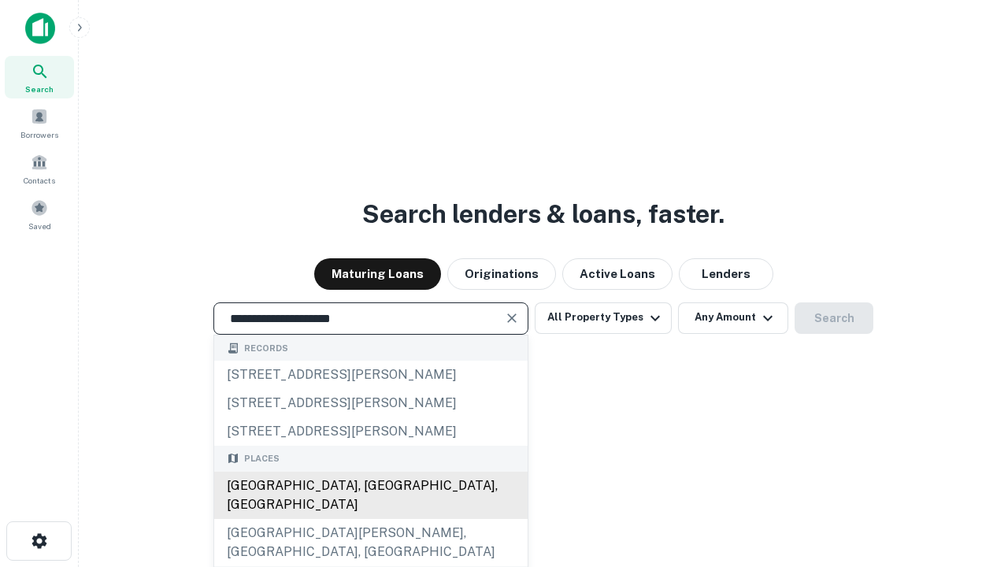
click at [370, 519] on div "[GEOGRAPHIC_DATA], [GEOGRAPHIC_DATA], [GEOGRAPHIC_DATA]" at bounding box center [370, 495] width 313 height 47
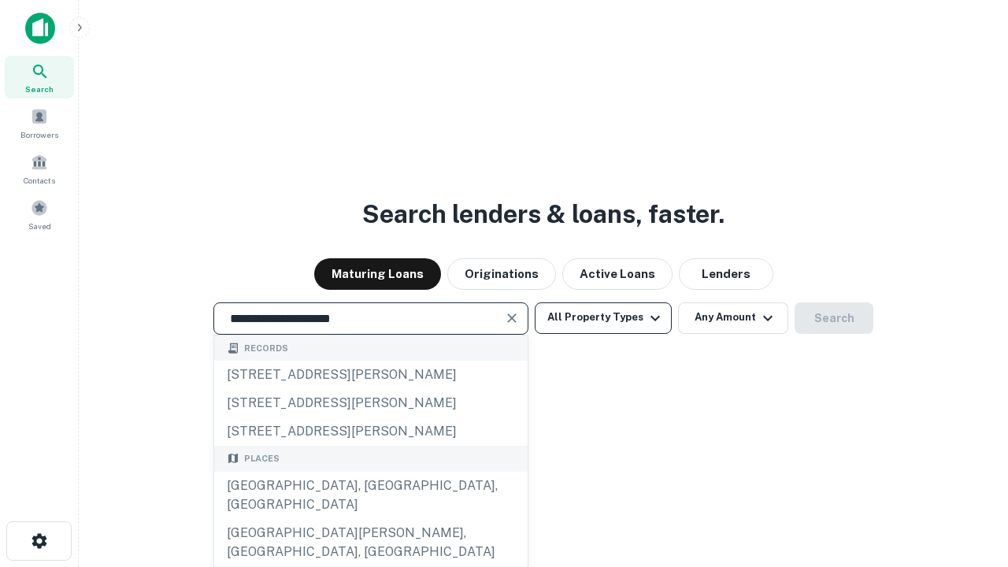
type input "**********"
click at [603, 317] on button "All Property Types" at bounding box center [603, 317] width 137 height 31
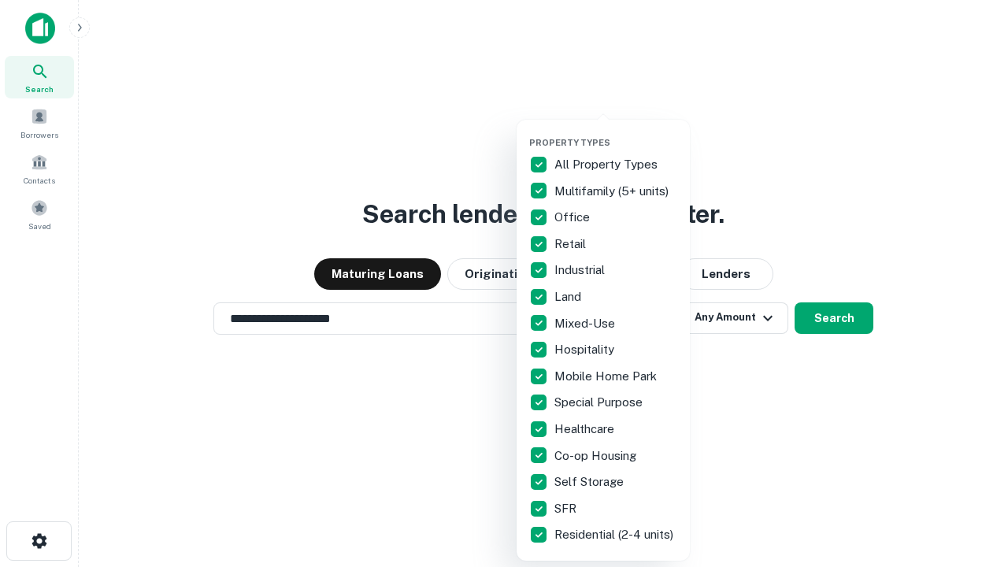
click at [616, 132] on button "button" at bounding box center [615, 132] width 173 height 1
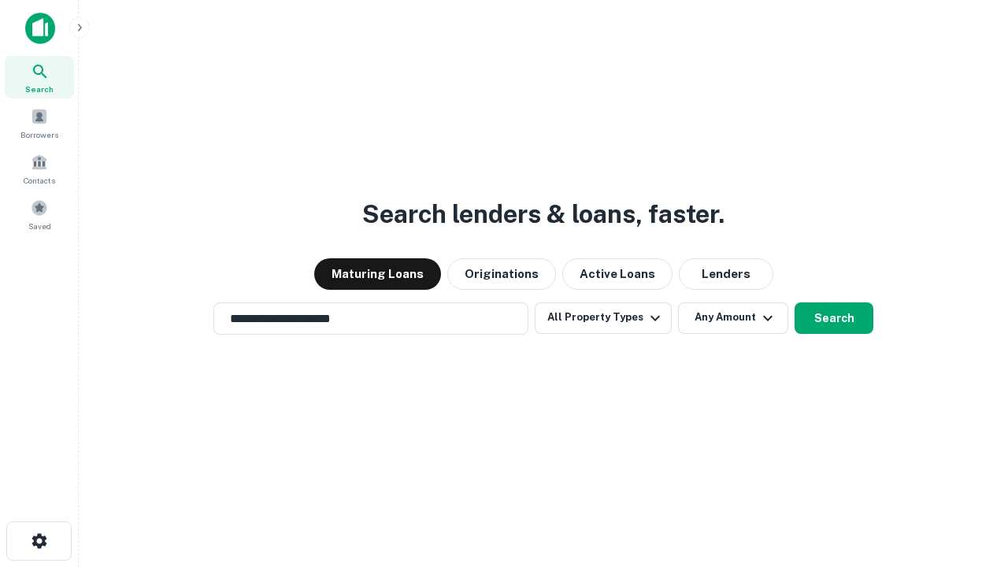
scroll to position [9, 190]
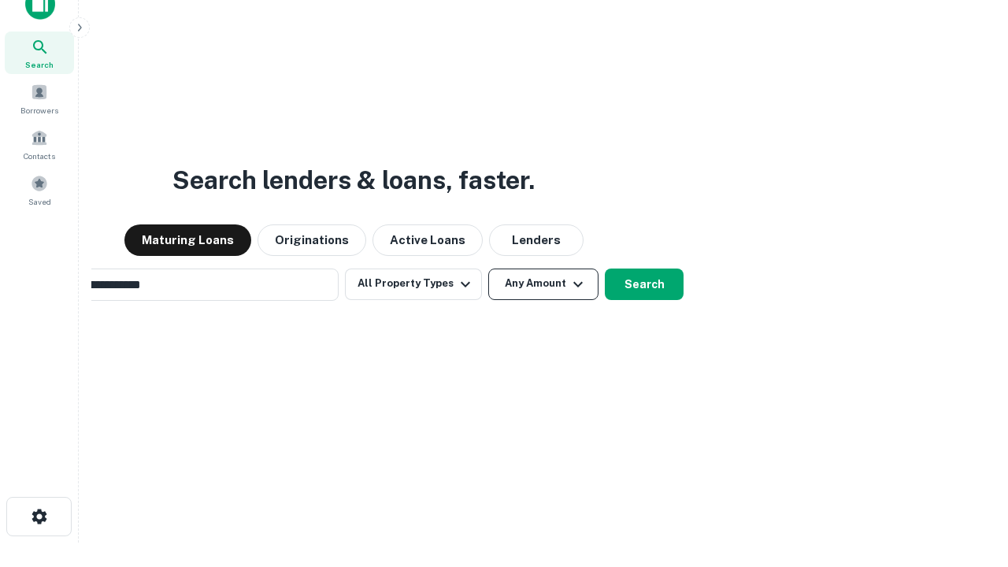
click at [488, 268] on button "Any Amount" at bounding box center [543, 283] width 110 height 31
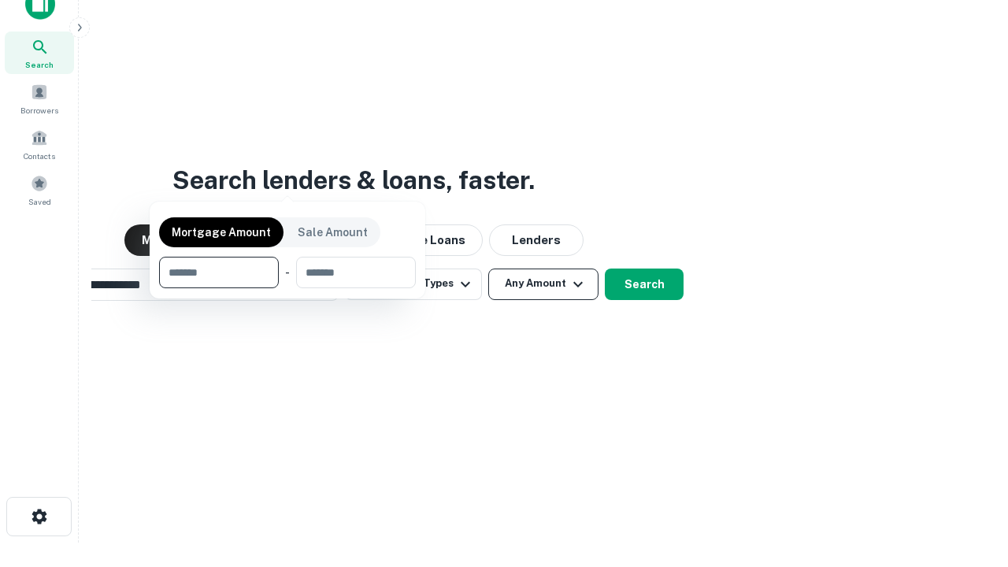
scroll to position [25, 0]
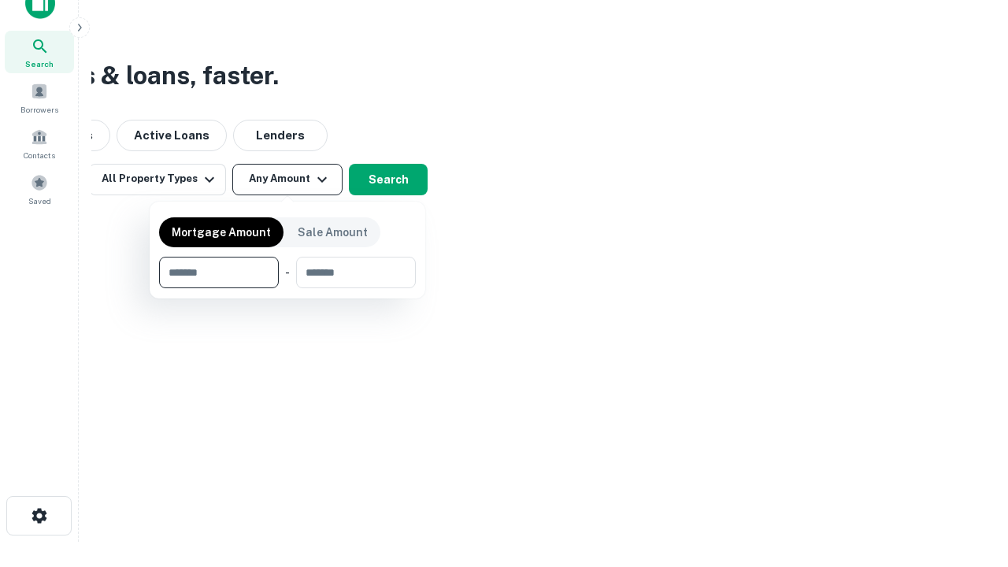
type input "*******"
click at [287, 288] on button "button" at bounding box center [287, 288] width 257 height 1
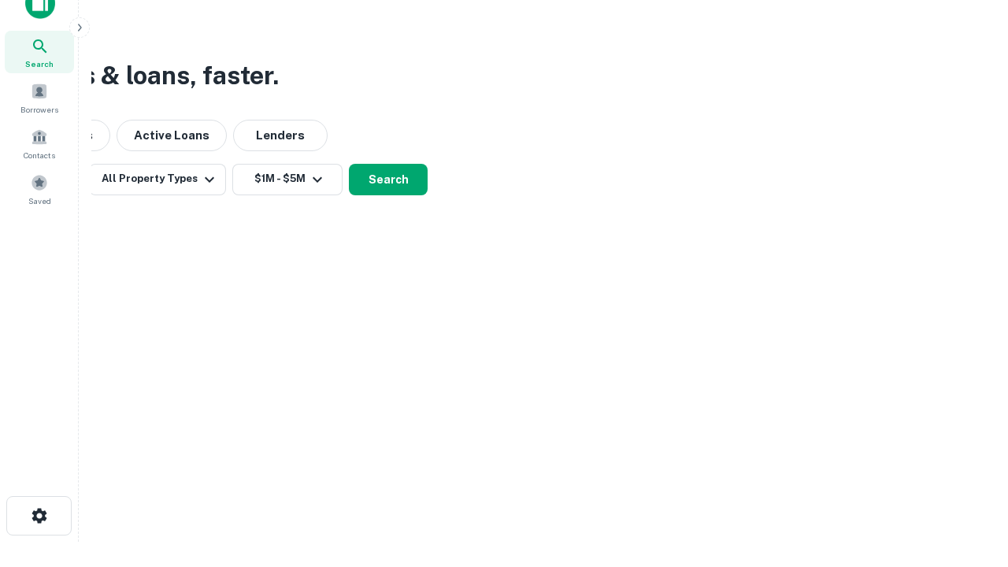
scroll to position [24, 0]
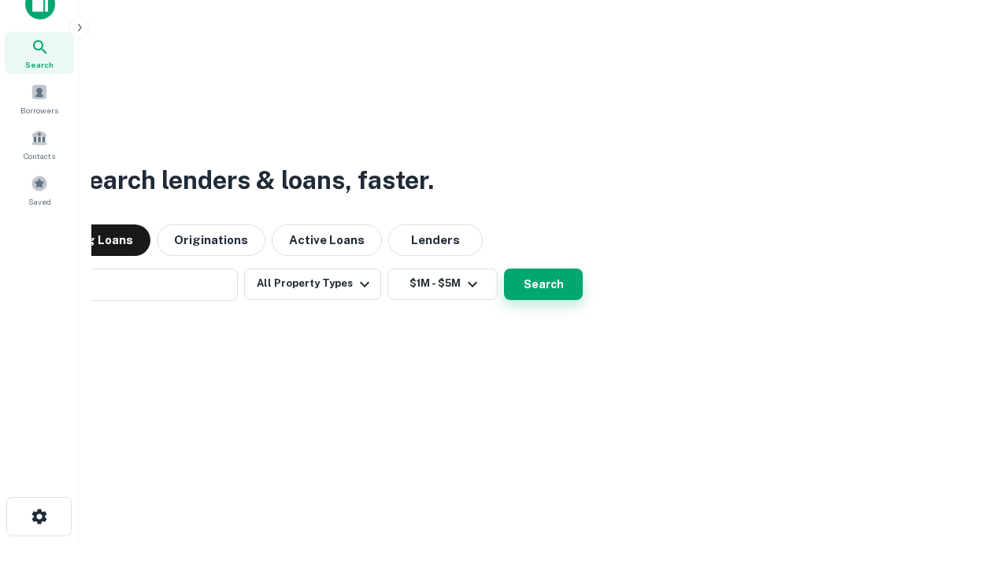
click at [504, 268] on button "Search" at bounding box center [543, 283] width 79 height 31
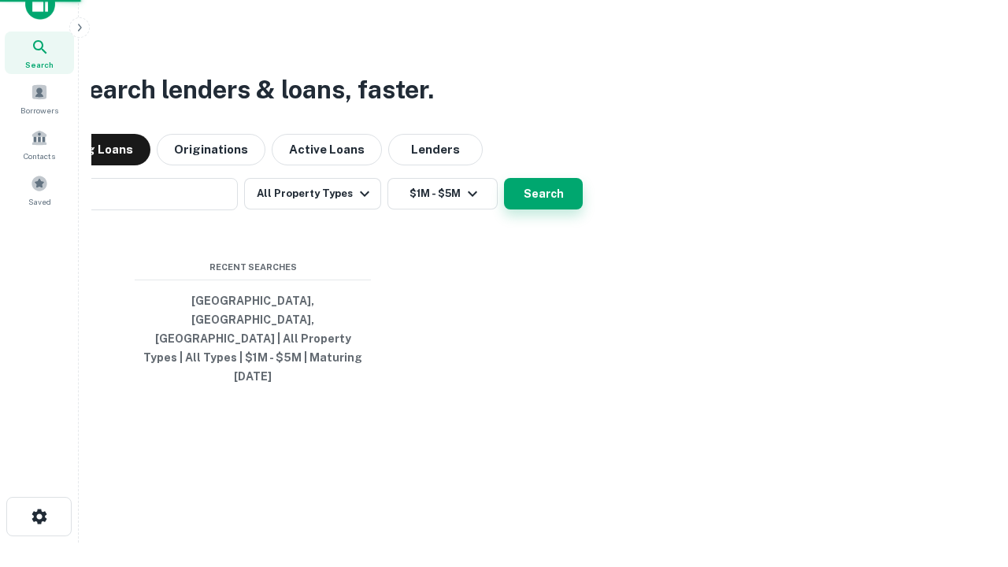
scroll to position [25, 0]
